Goal: Navigation & Orientation: Understand site structure

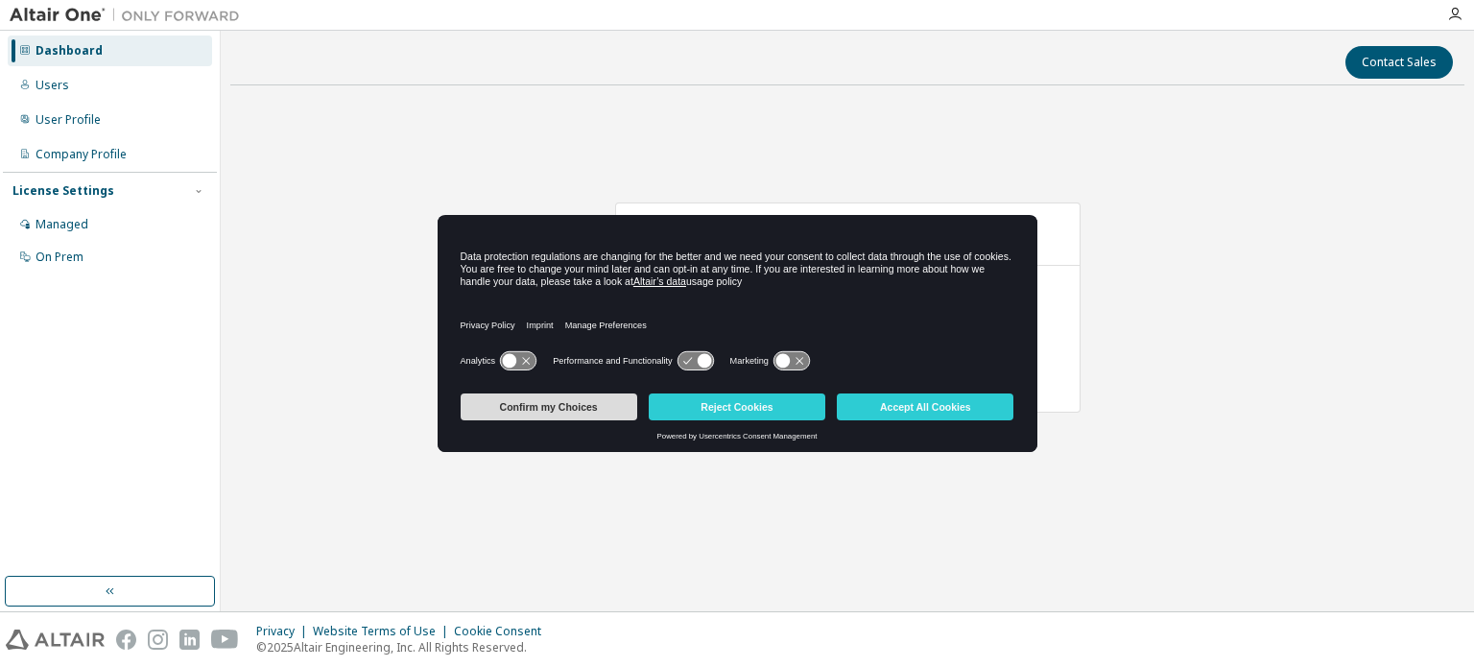
click at [550, 406] on button "Confirm my Choices" at bounding box center [549, 406] width 177 height 27
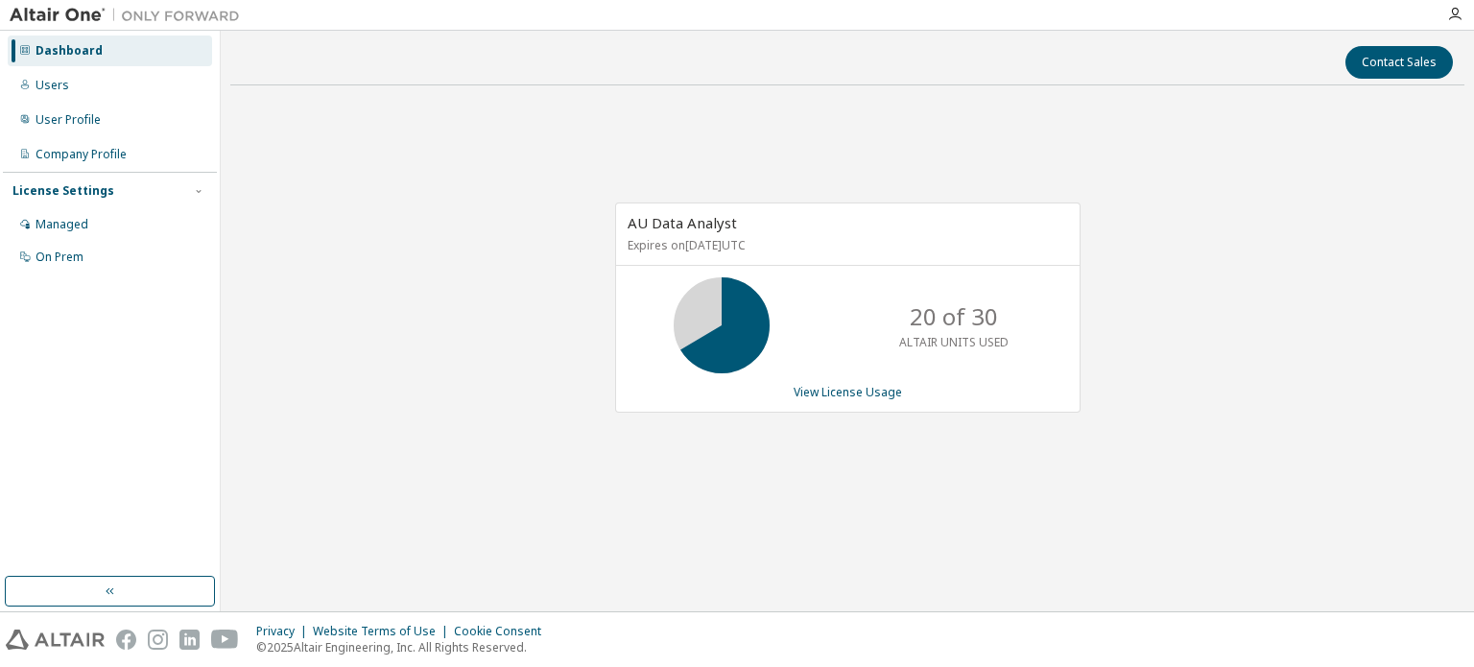
click at [507, 354] on div "AU Data Analyst Expires on August 15, 2026 UTC 20 of 30 ALTAIR UNITS USED View …" at bounding box center [847, 318] width 1234 height 434
click at [142, 226] on div "Managed" at bounding box center [110, 224] width 204 height 31
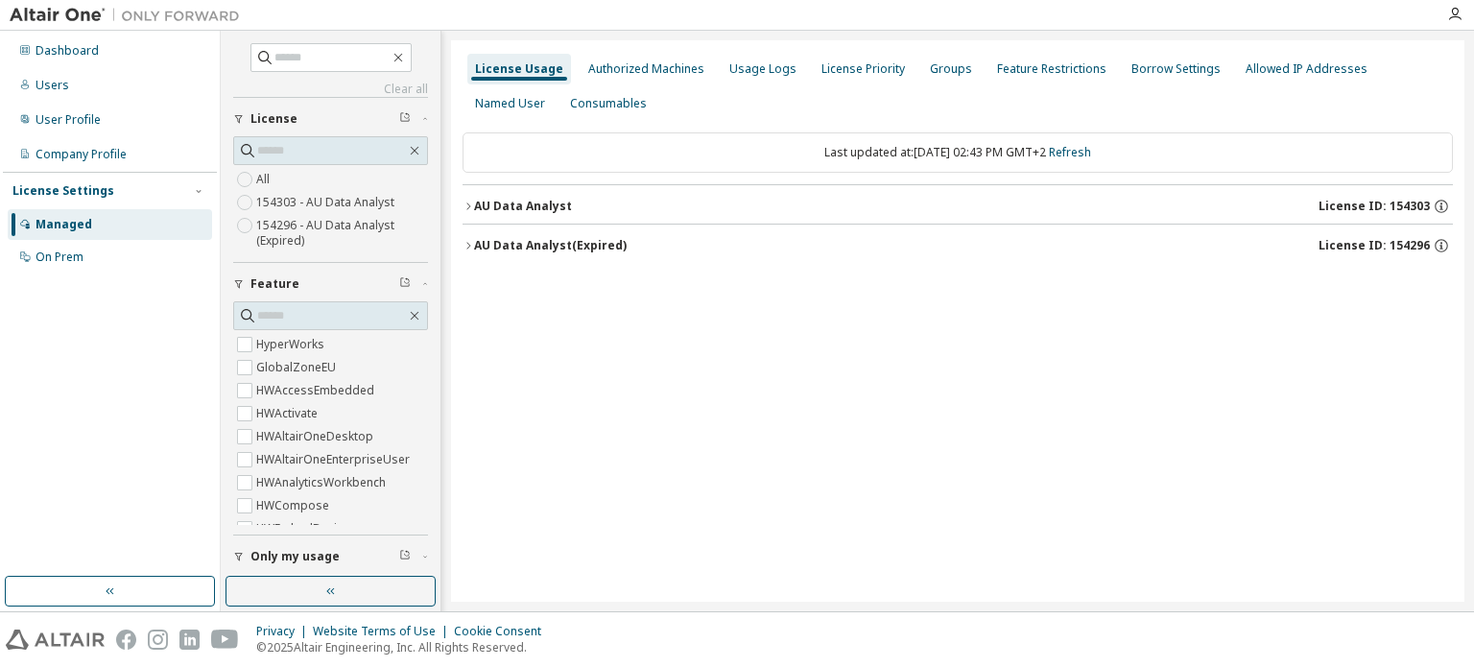
click at [465, 202] on icon "button" at bounding box center [468, 207] width 12 height 12
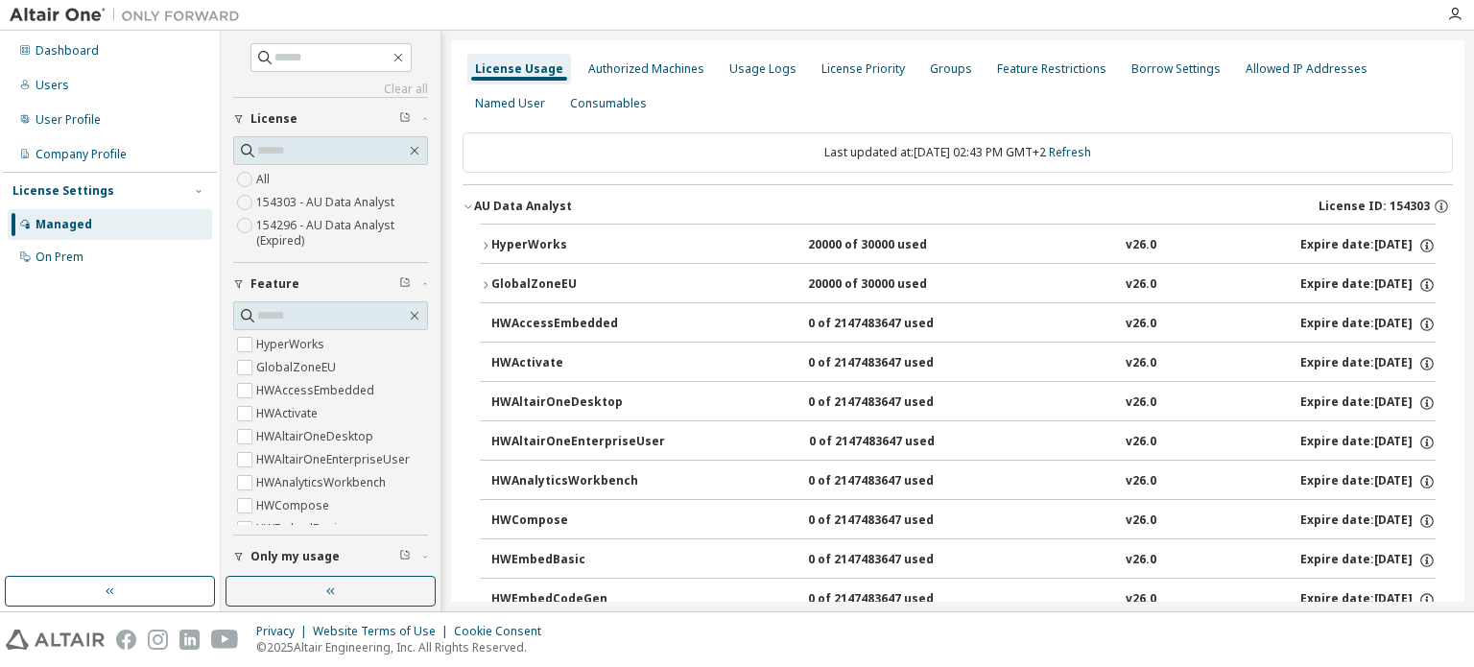
click at [486, 279] on icon "button" at bounding box center [486, 285] width 12 height 12
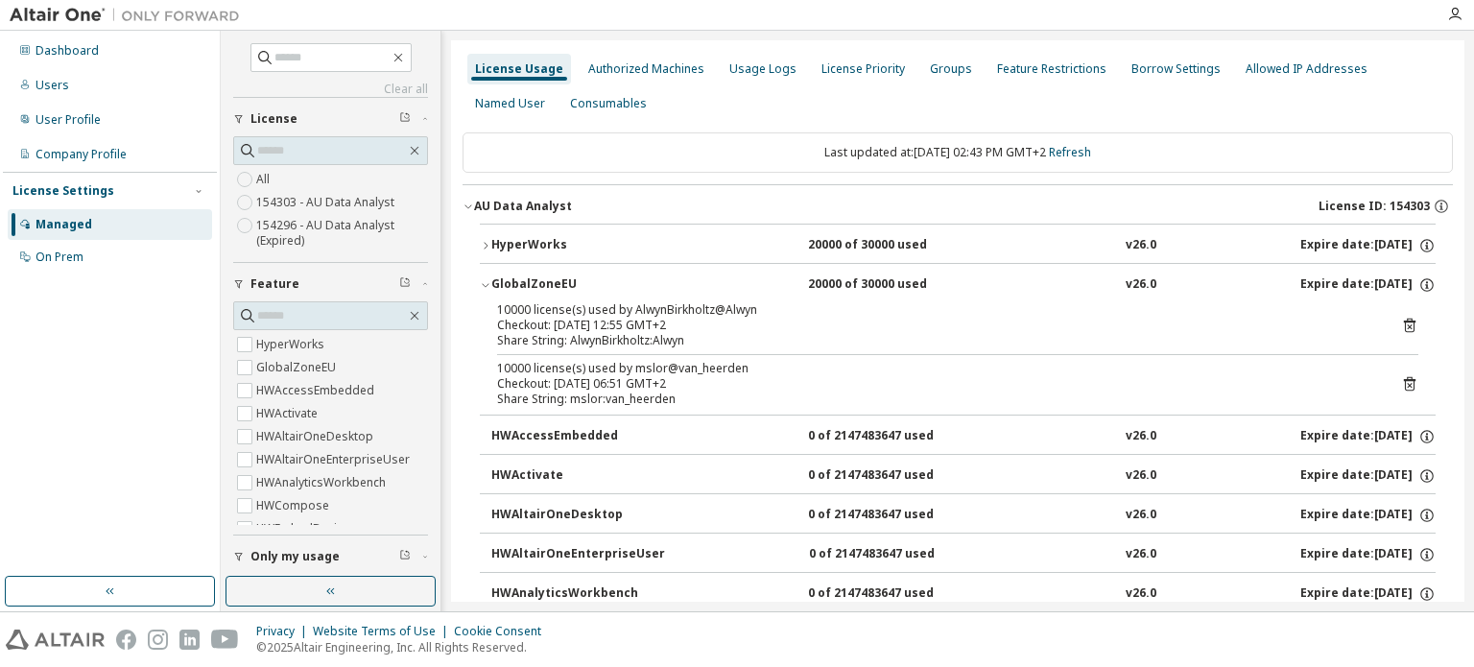
click at [484, 249] on icon "button" at bounding box center [486, 246] width 12 height 12
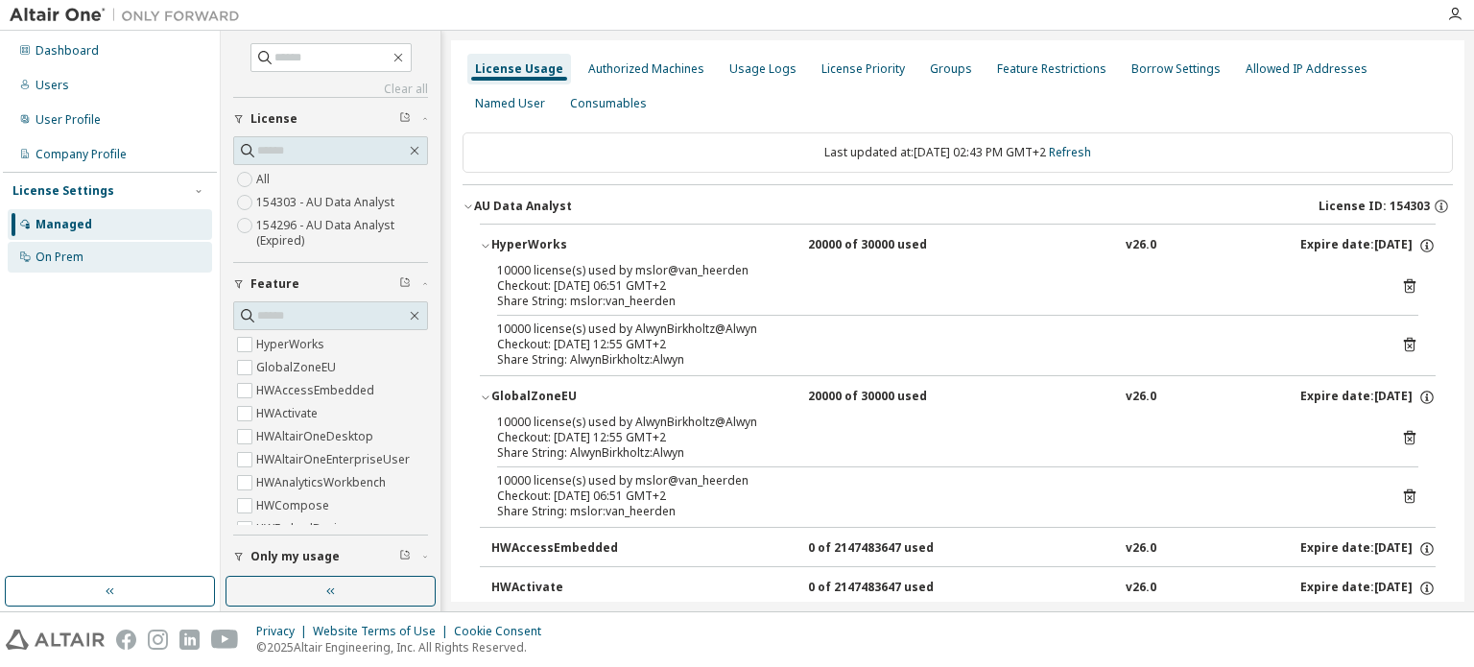
click at [97, 260] on div "On Prem" at bounding box center [110, 257] width 204 height 31
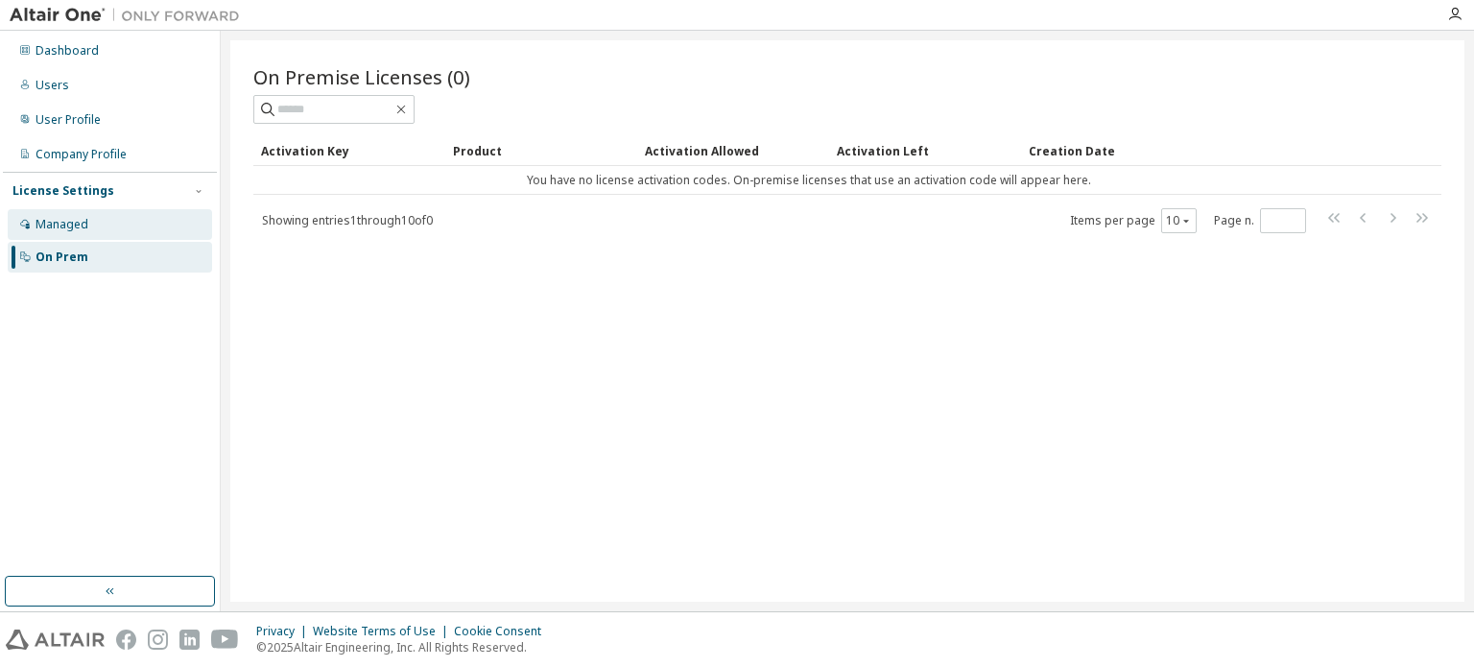
click at [64, 210] on div "Managed" at bounding box center [110, 224] width 204 height 31
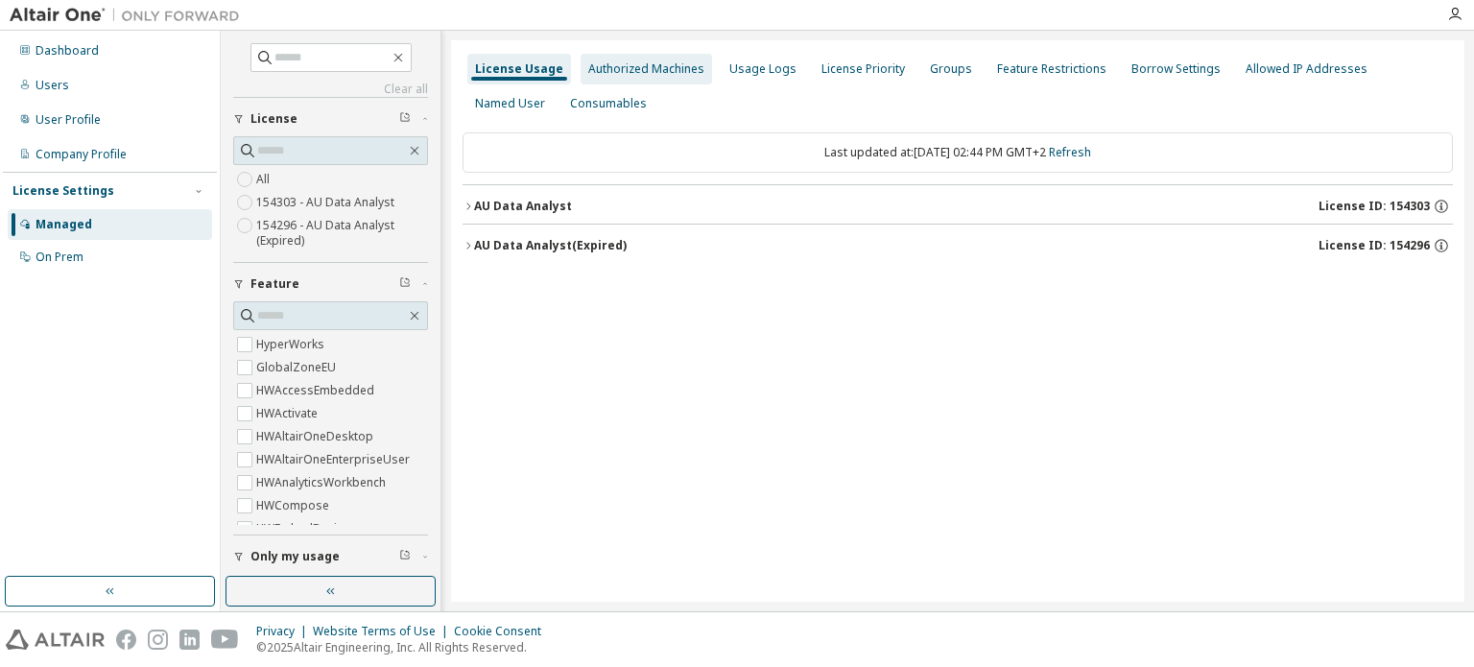
click at [663, 74] on div "Authorized Machines" at bounding box center [646, 68] width 116 height 15
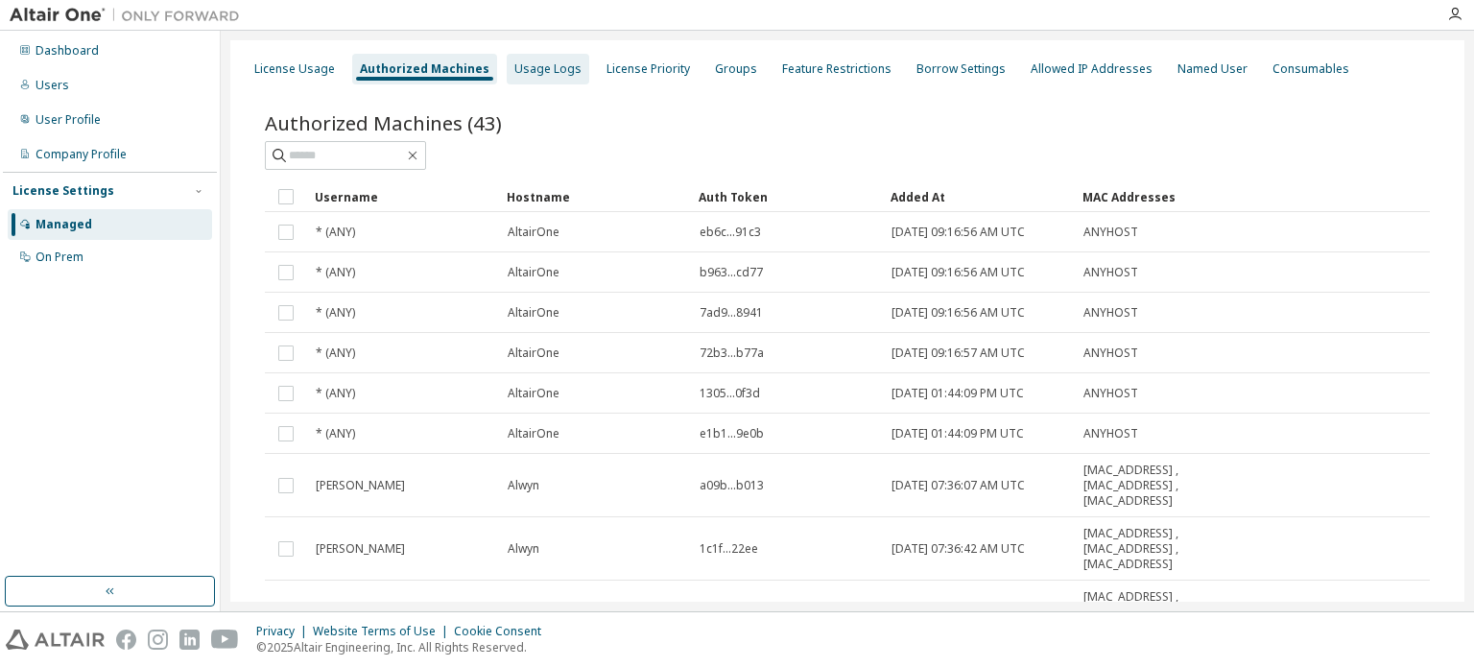
click at [561, 70] on div "Usage Logs" at bounding box center [547, 68] width 67 height 15
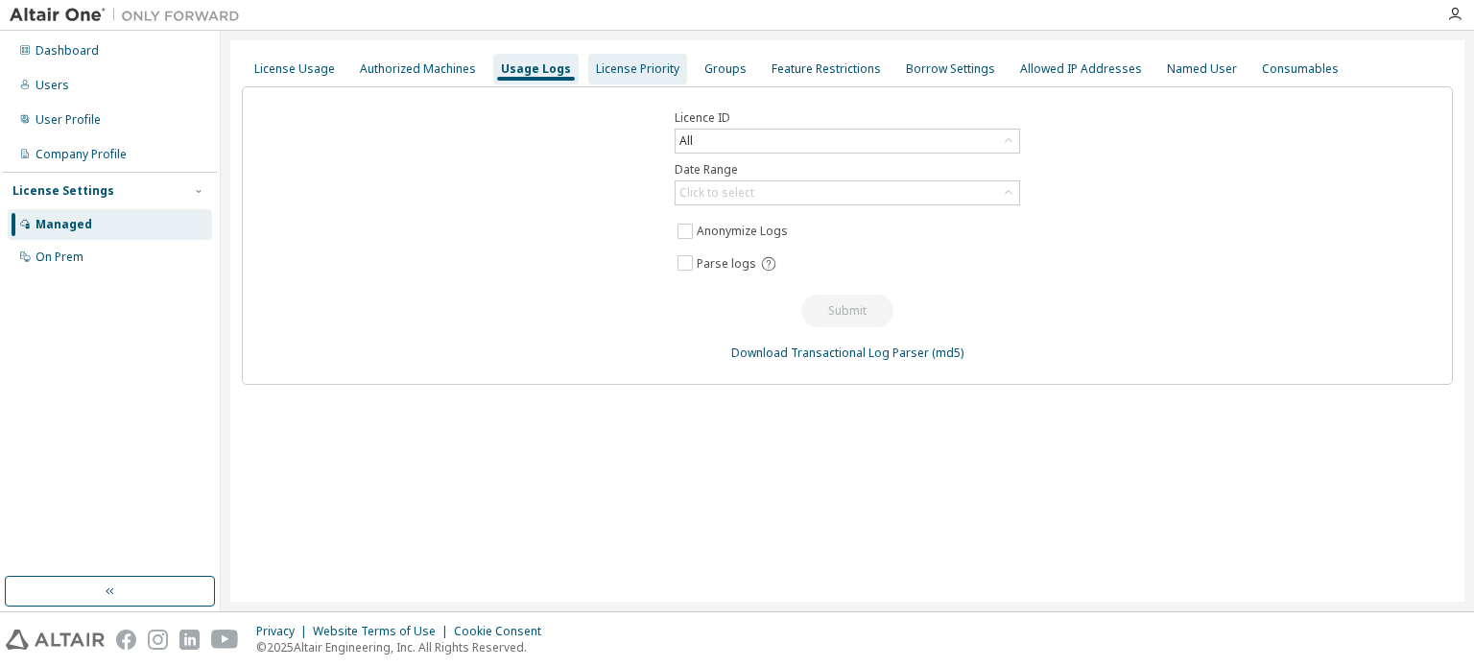
click at [634, 71] on div "License Priority" at bounding box center [637, 68] width 83 height 15
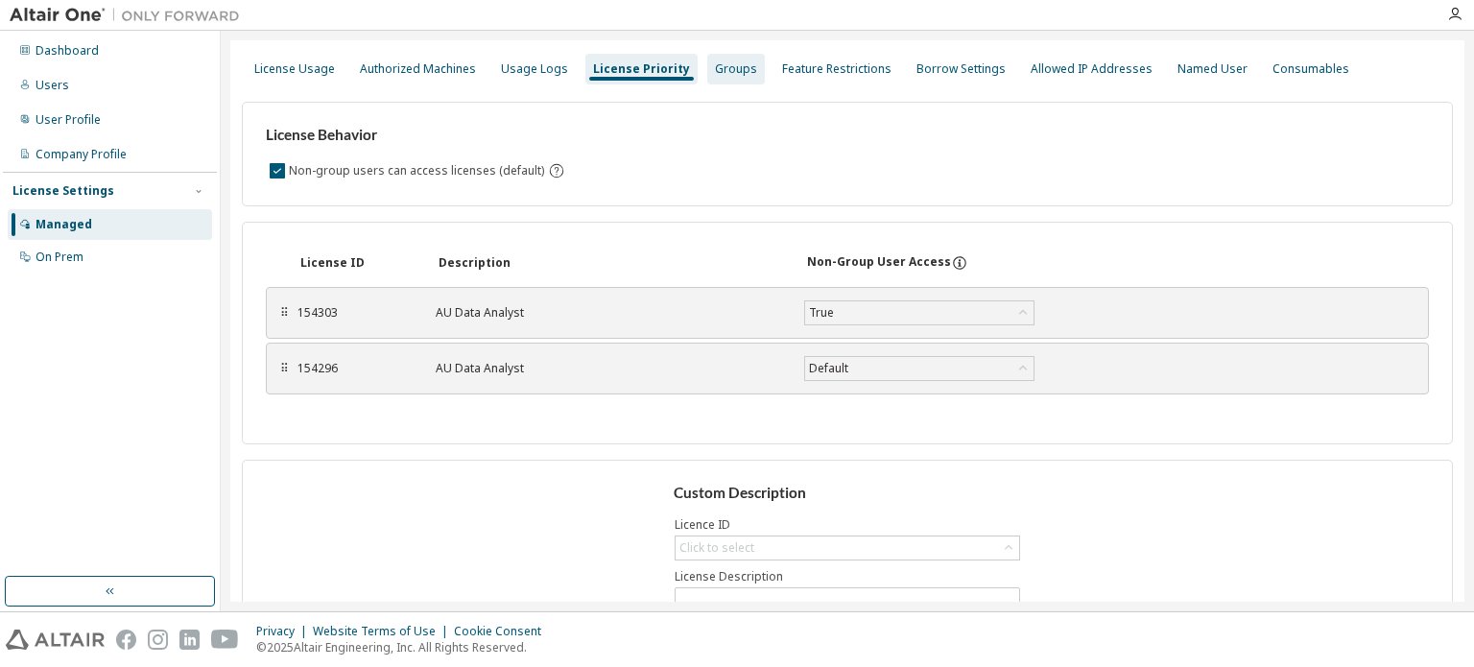
click at [721, 61] on div "Groups" at bounding box center [736, 68] width 42 height 15
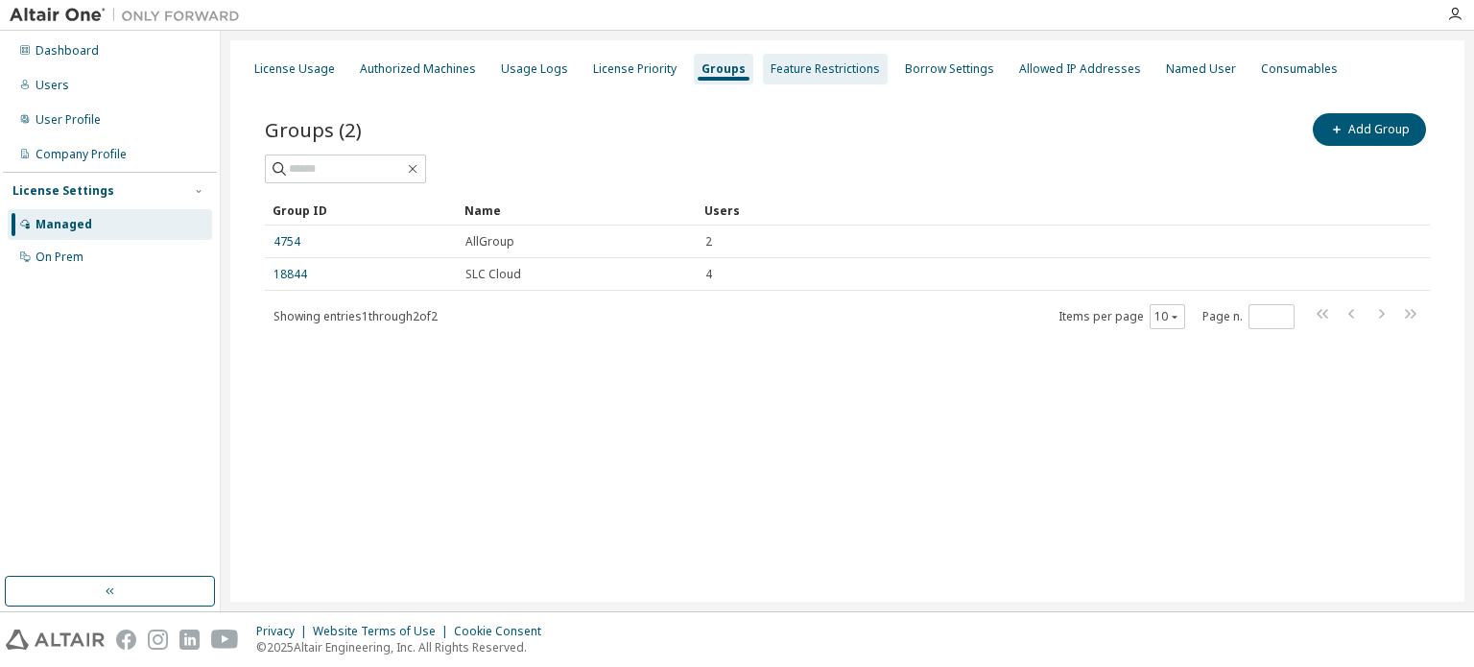
click at [786, 66] on div "Feature Restrictions" at bounding box center [824, 68] width 109 height 15
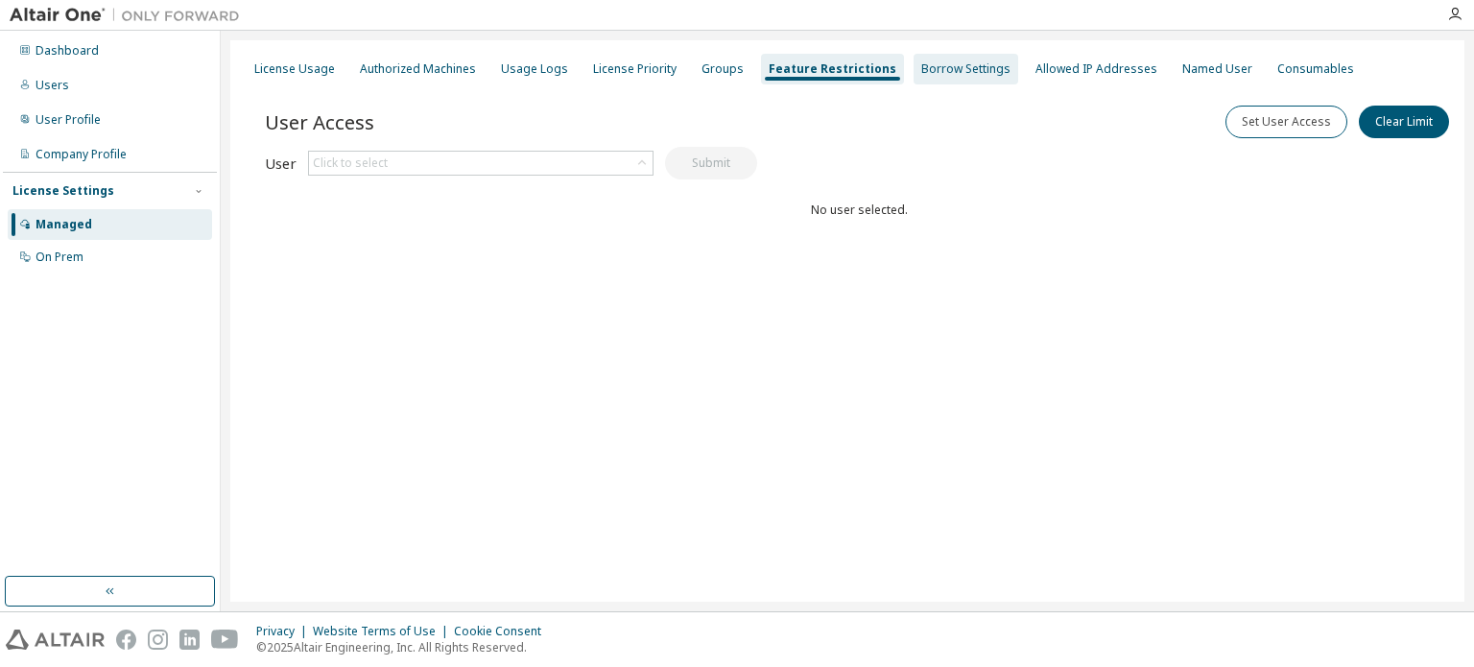
click at [959, 73] on div "Borrow Settings" at bounding box center [965, 68] width 89 height 15
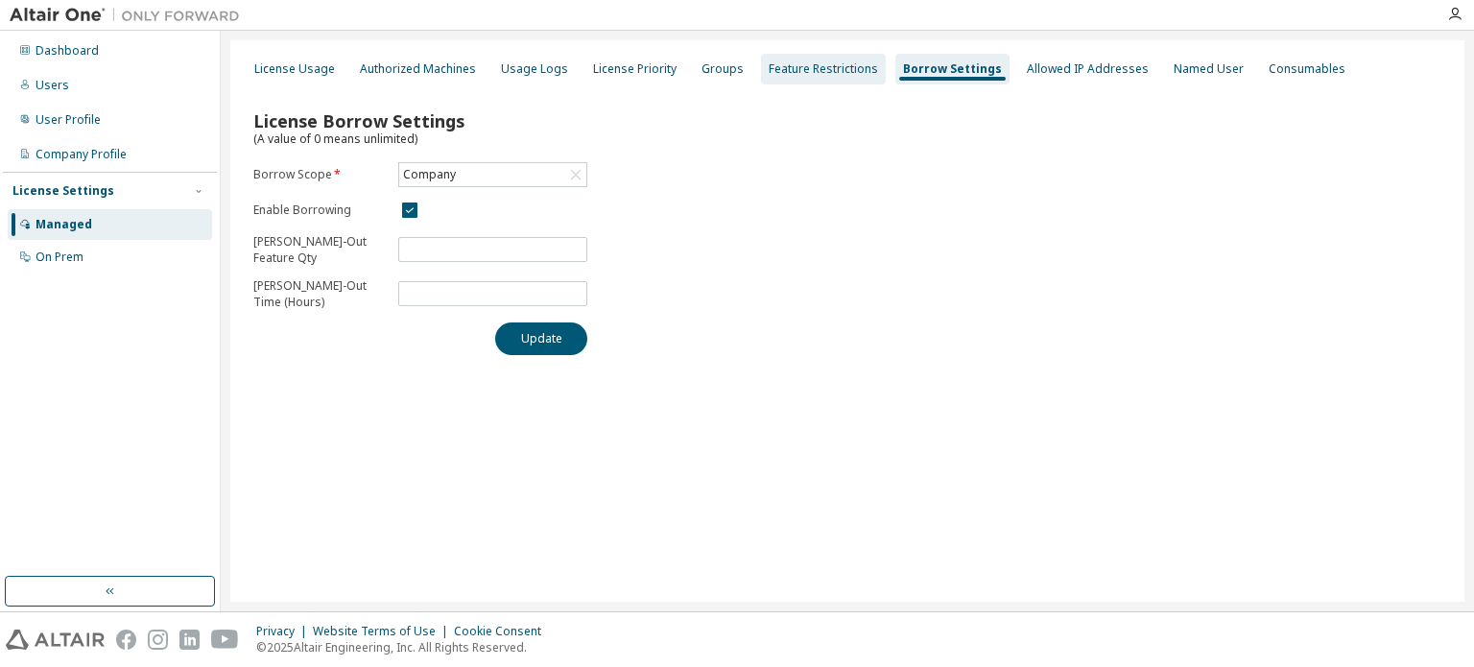
click at [808, 74] on div "Feature Restrictions" at bounding box center [823, 68] width 109 height 15
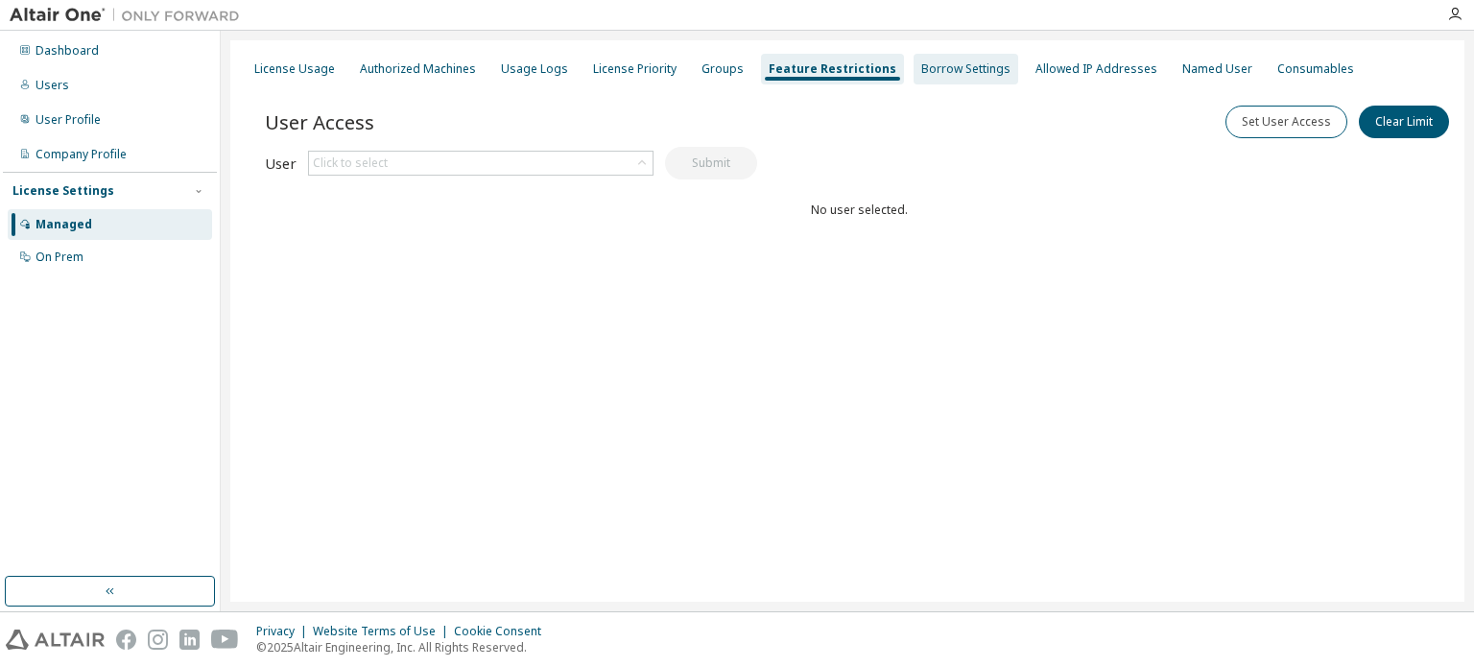
click at [949, 73] on div "Borrow Settings" at bounding box center [965, 68] width 89 height 15
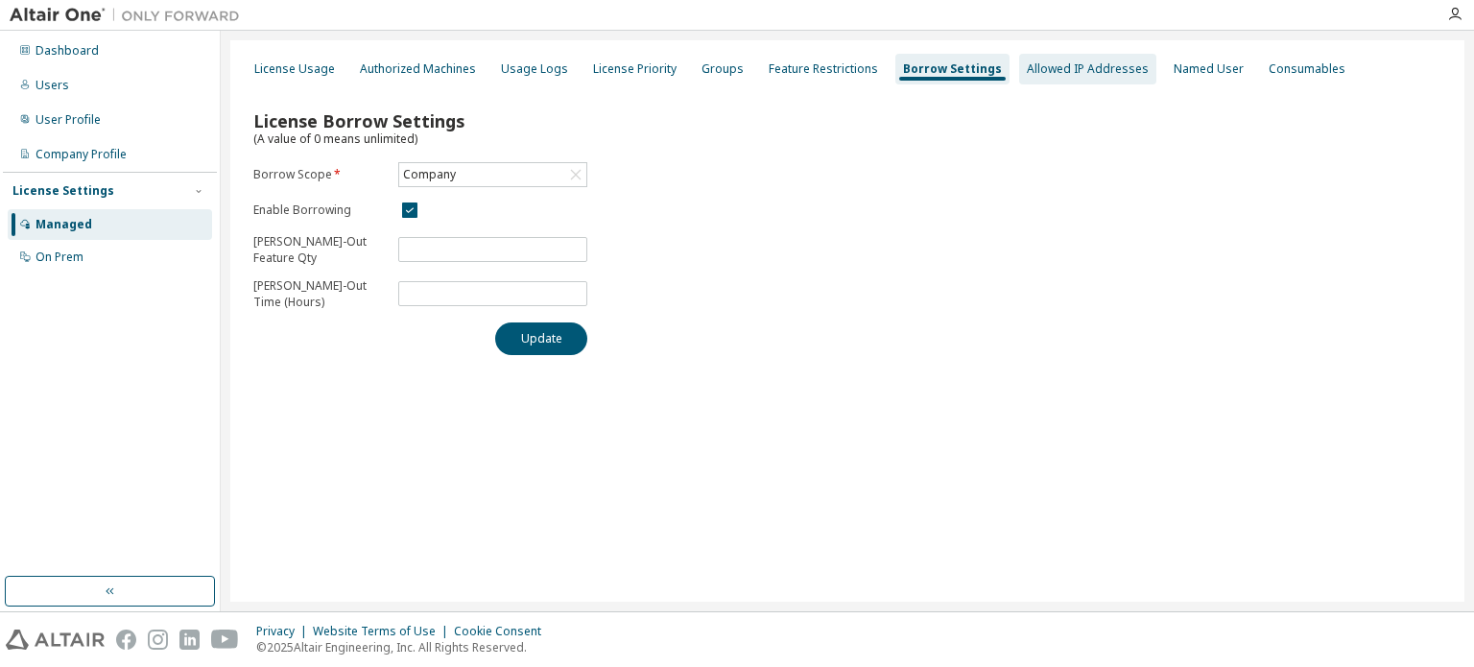
click at [1055, 77] on div "Allowed IP Addresses" at bounding box center [1087, 69] width 137 height 31
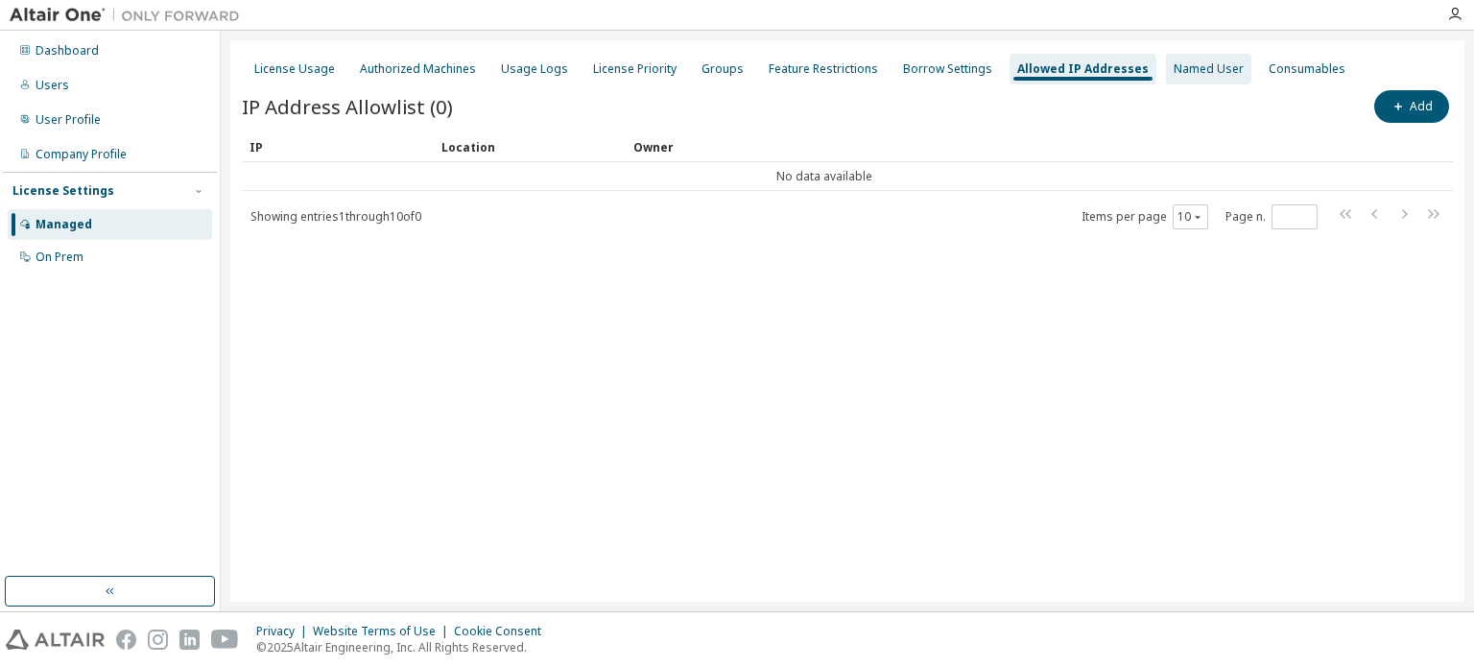
click at [1176, 68] on div "Named User" at bounding box center [1208, 68] width 70 height 15
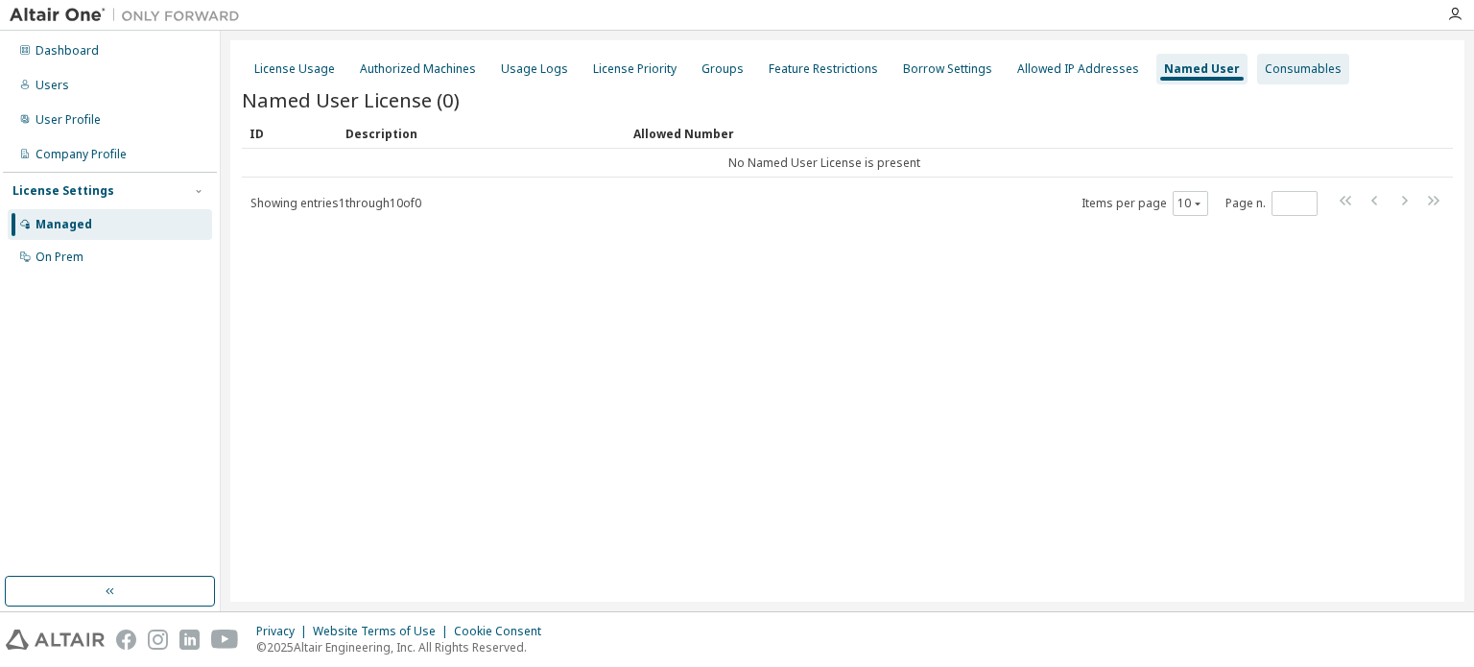
click at [1274, 68] on div "Consumables" at bounding box center [1303, 68] width 77 height 15
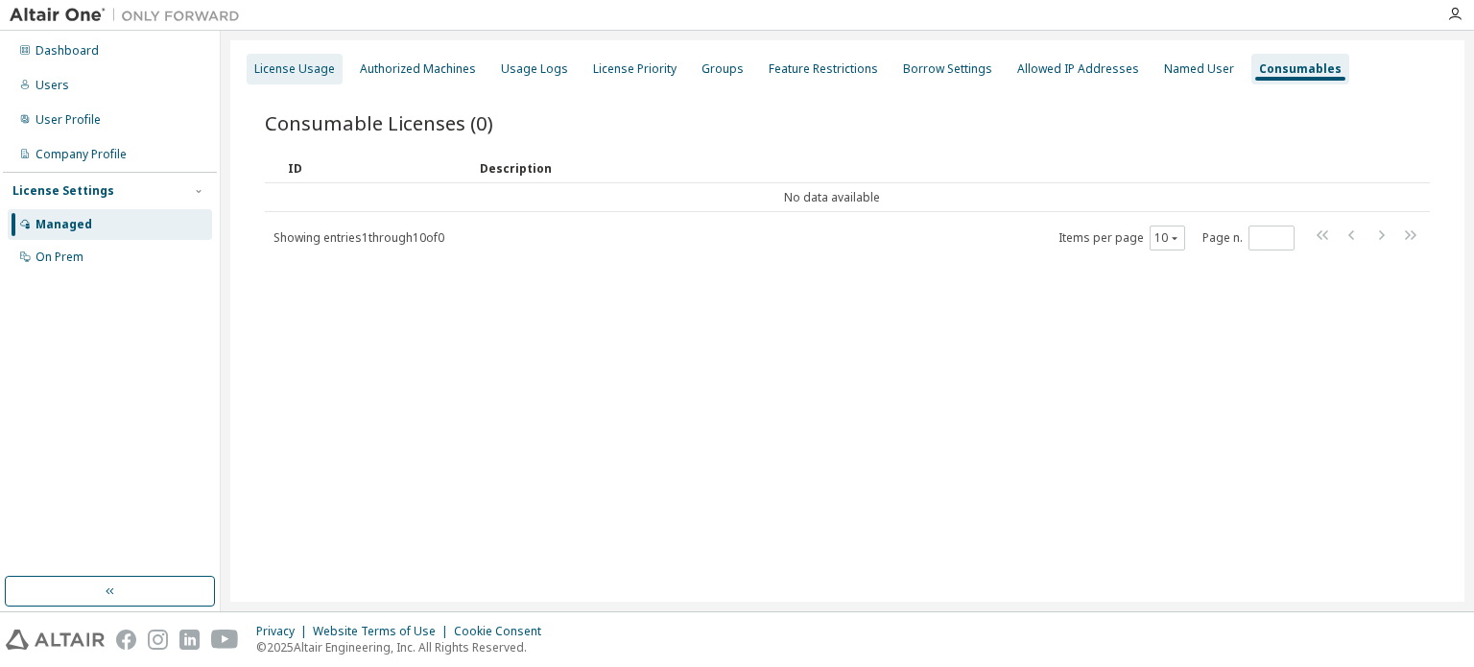
click at [300, 74] on div "License Usage" at bounding box center [294, 68] width 81 height 15
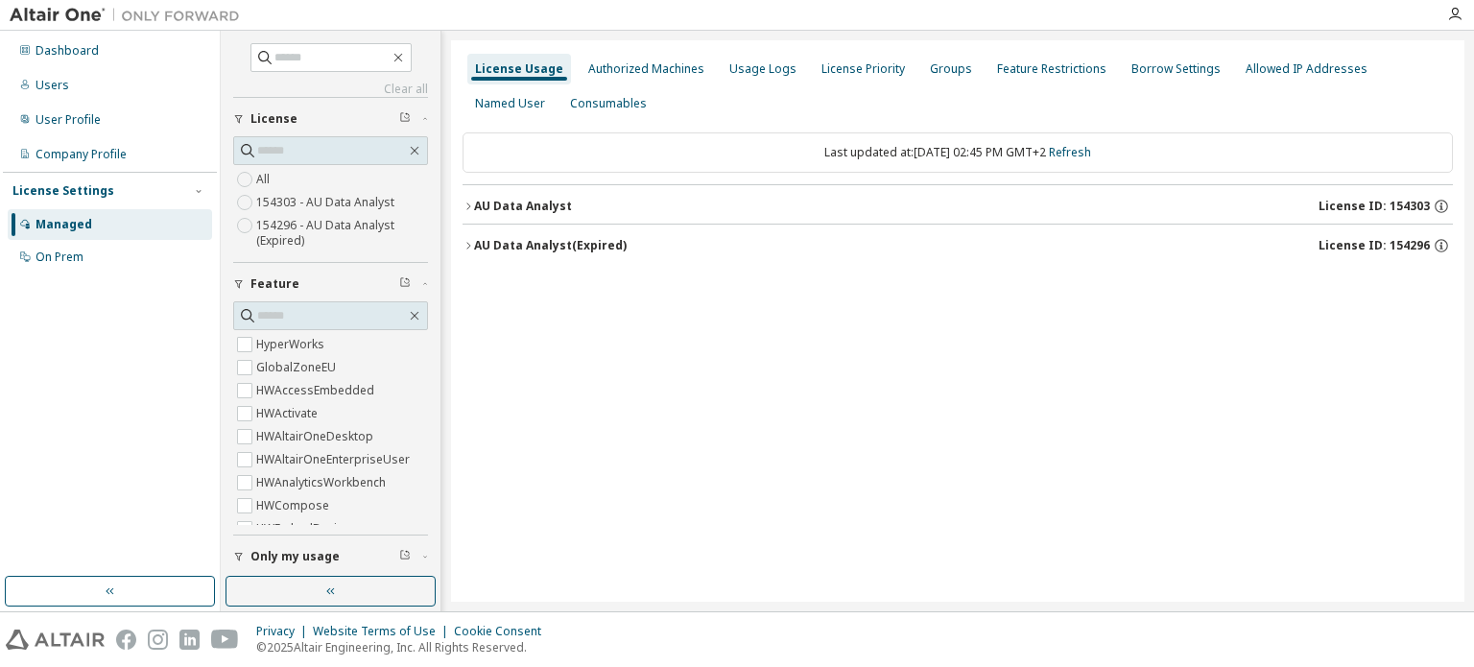
click at [419, 117] on icon "button" at bounding box center [425, 119] width 12 height 6
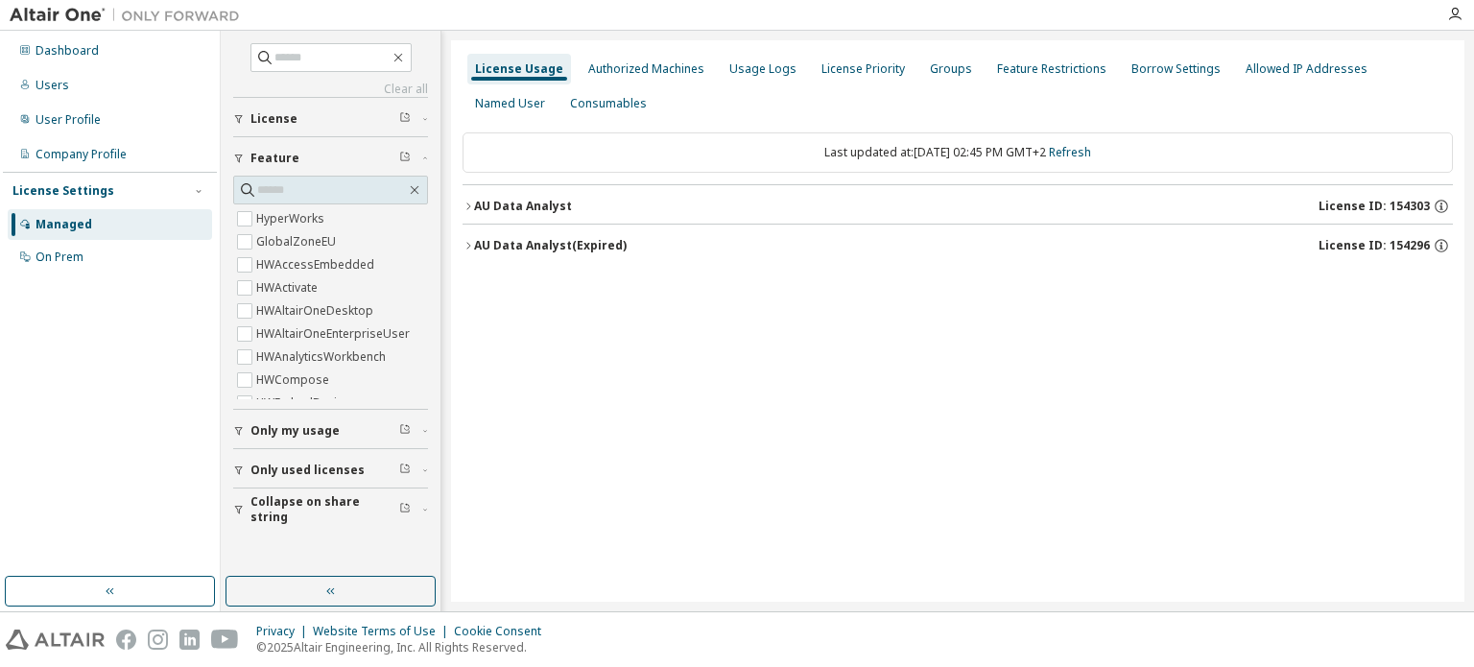
click at [422, 160] on icon "button" at bounding box center [425, 158] width 12 height 6
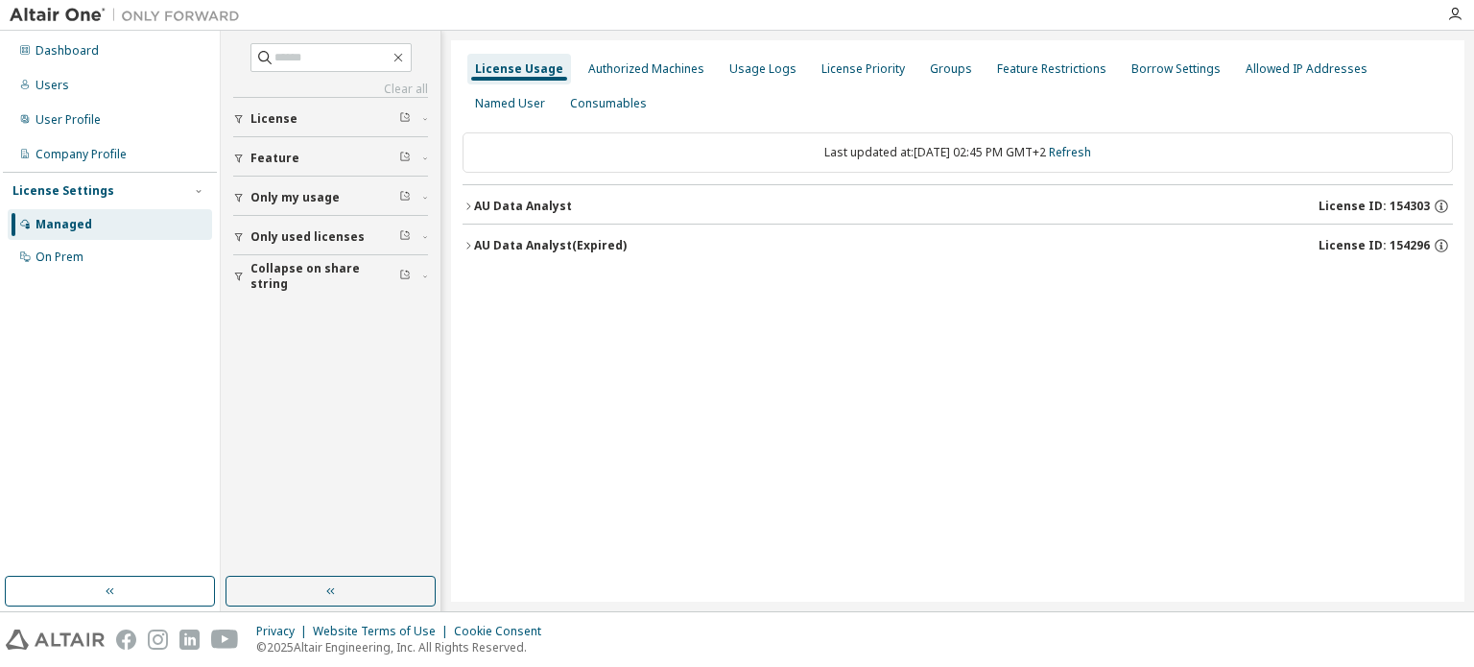
click at [421, 197] on icon "button" at bounding box center [425, 198] width 12 height 6
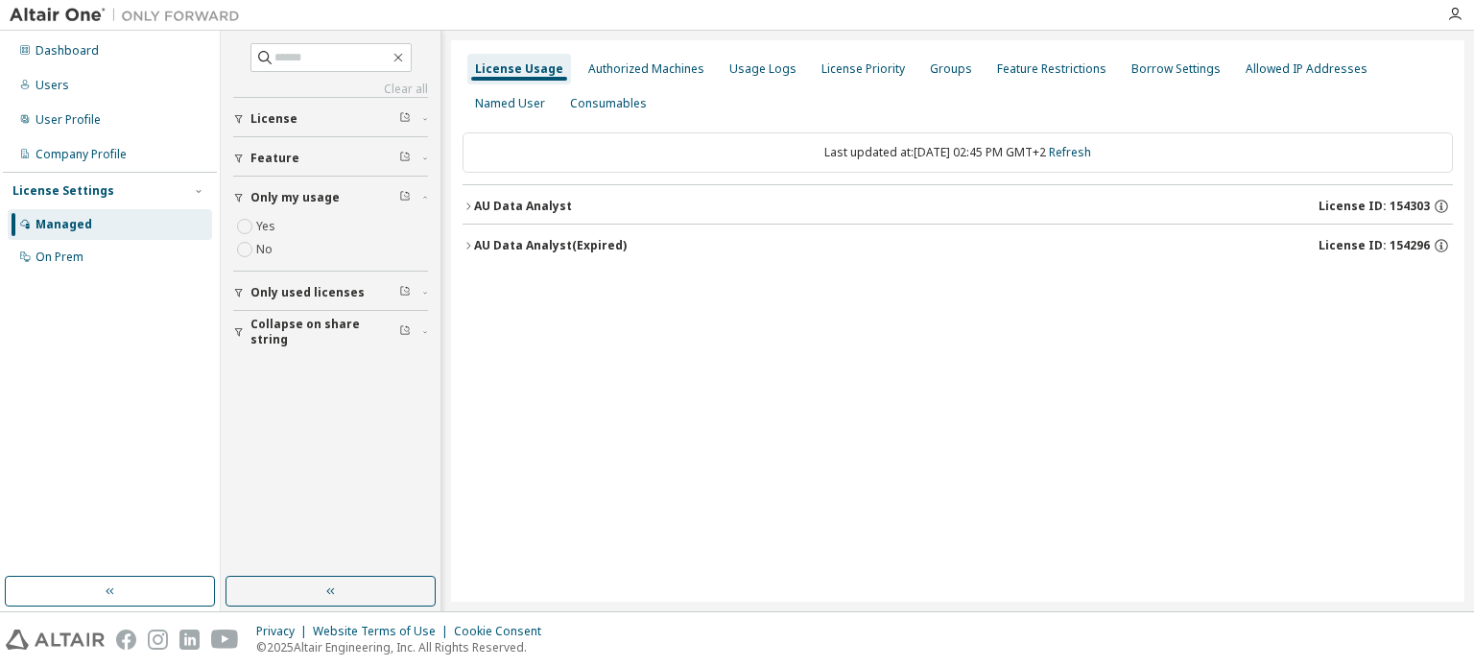
click at [421, 197] on icon "button" at bounding box center [425, 198] width 12 height 6
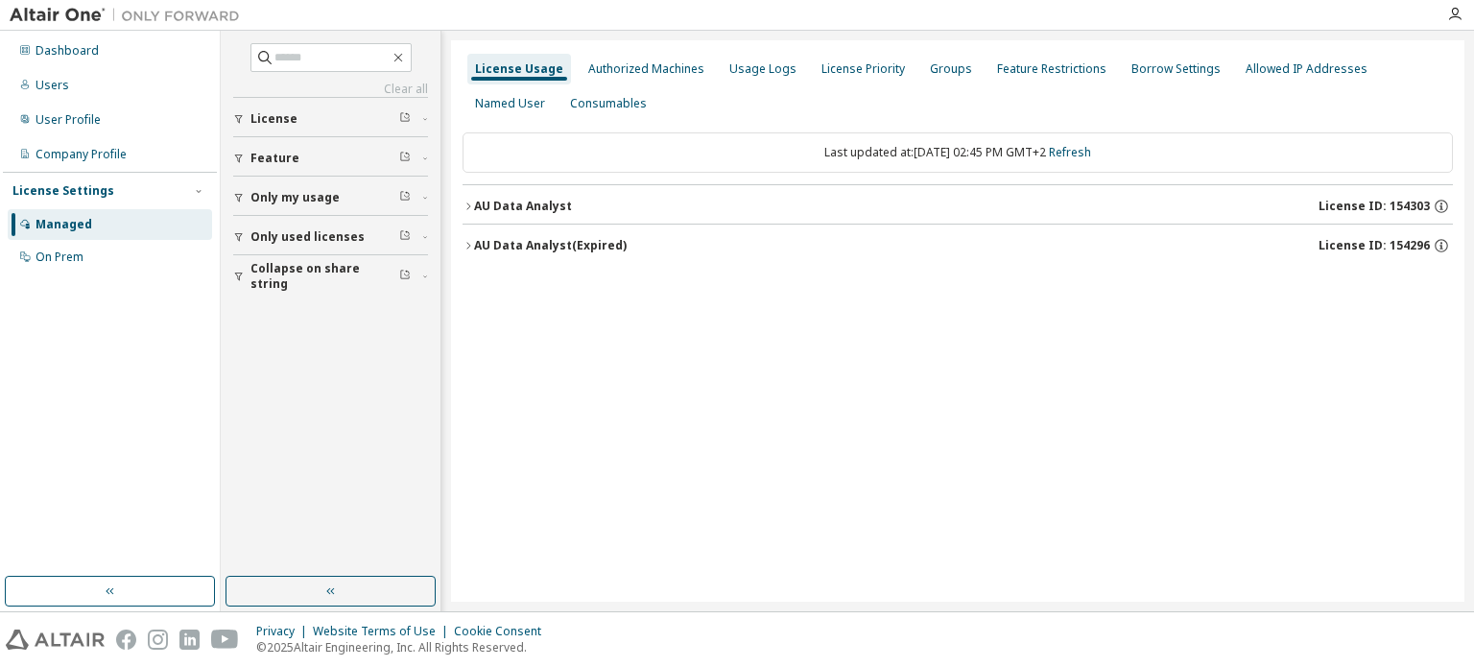
click at [423, 279] on span "button" at bounding box center [425, 277] width 6 height 12
click at [172, 379] on div "Dashboard Users User Profile Company Profile License Settings Managed On Prem" at bounding box center [110, 304] width 214 height 540
click at [509, 424] on div "License Usage Authorized Machines Usage Logs License Priority Groups Feature Re…" at bounding box center [957, 320] width 1013 height 561
